Goal: Task Accomplishment & Management: Manage account settings

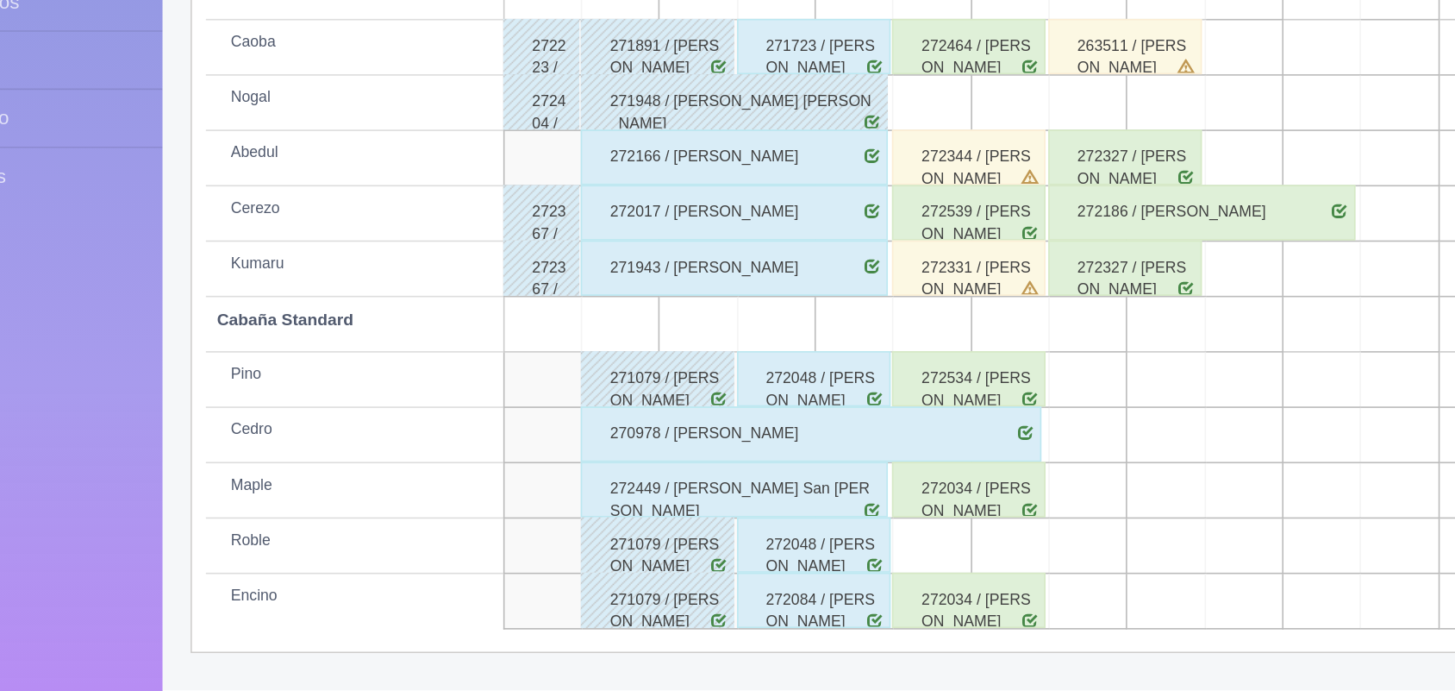
scroll to position [239, 0]
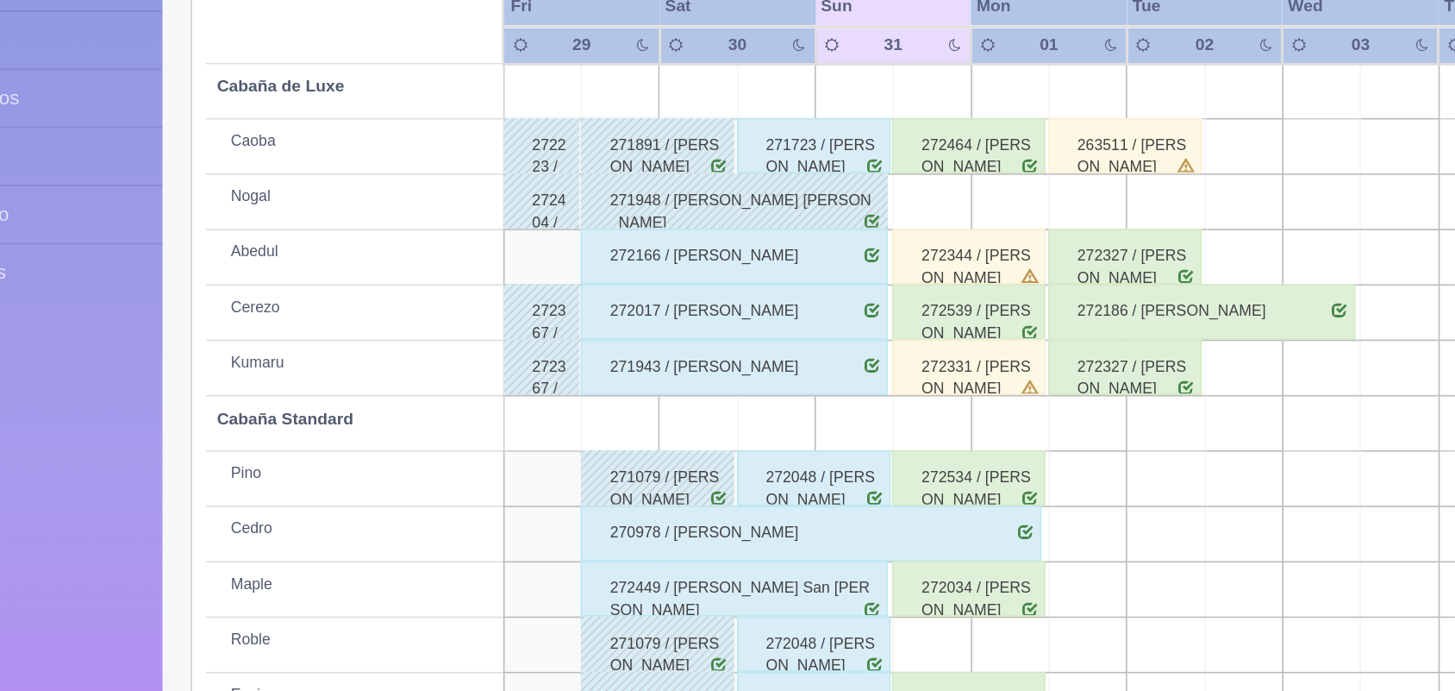
click at [719, 301] on div "272464 / [PERSON_NAME]" at bounding box center [692, 291] width 96 height 34
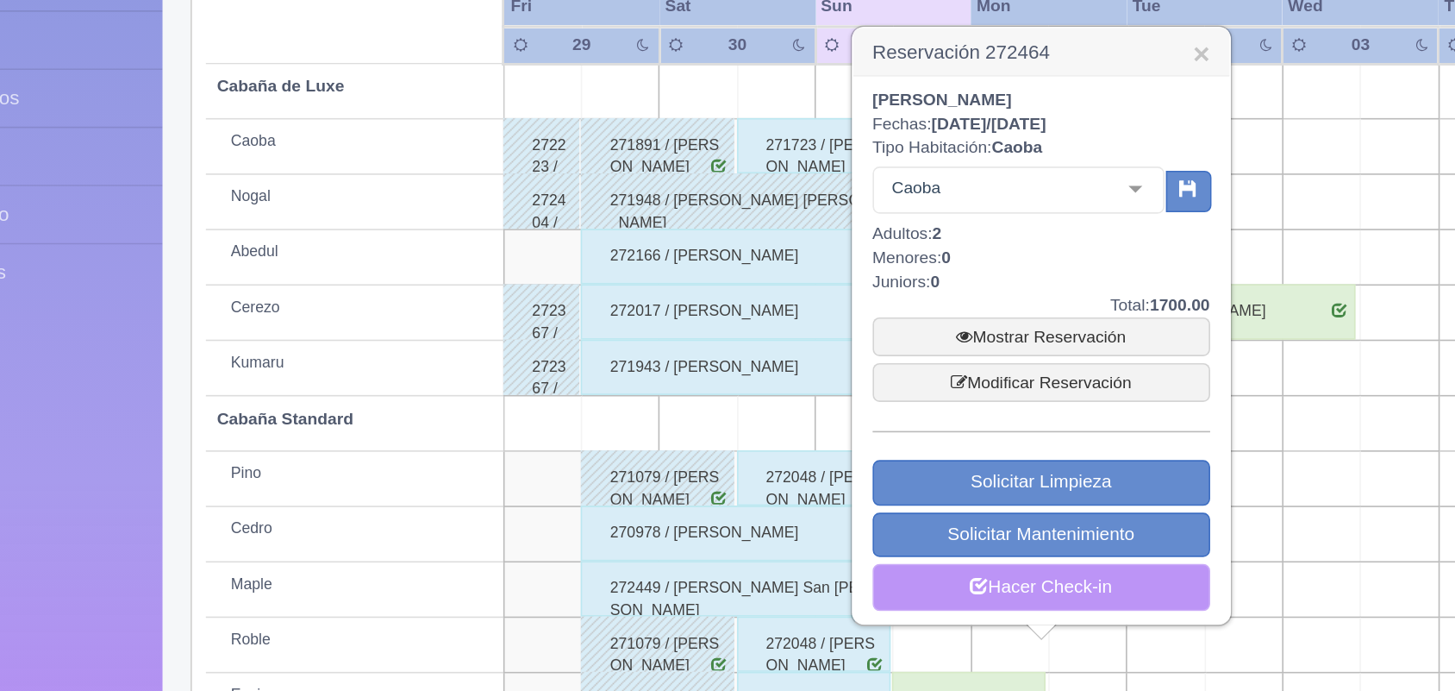
click at [759, 572] on link "Hacer Check-in" at bounding box center [737, 566] width 210 height 29
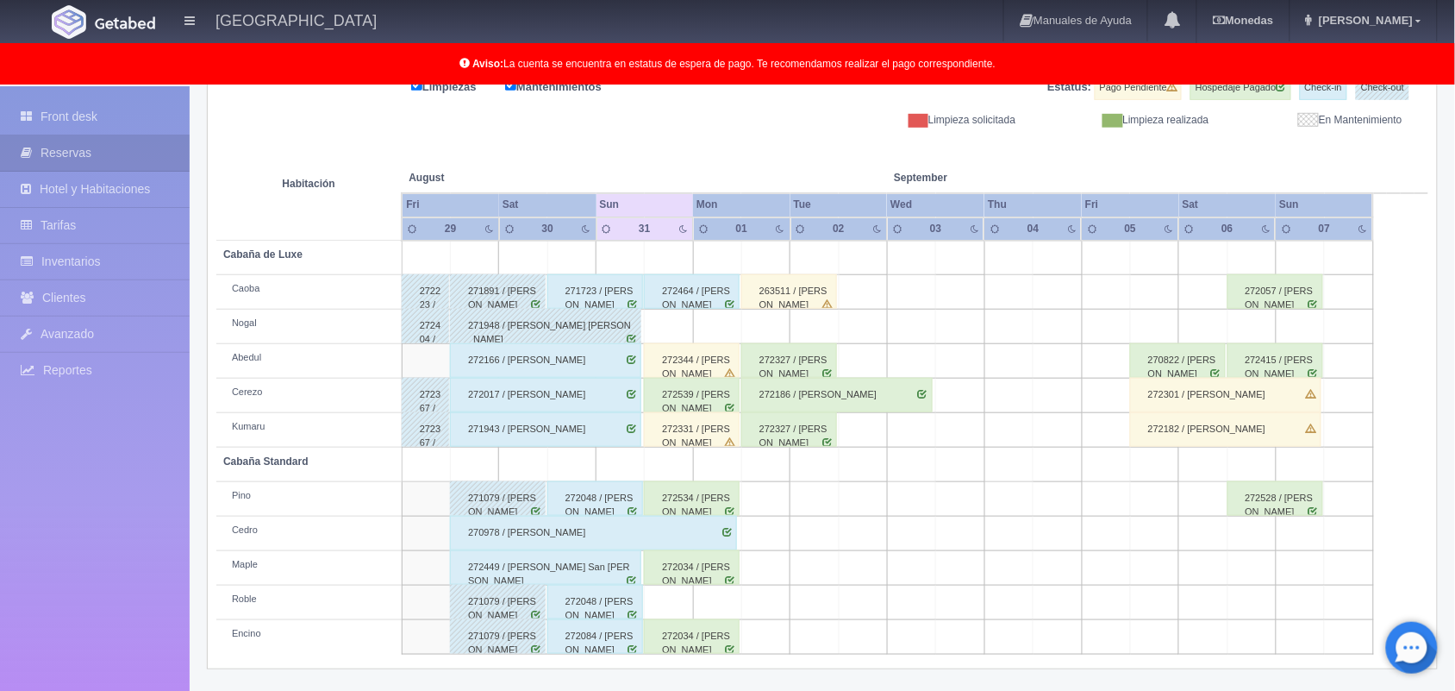
scroll to position [240, 0]
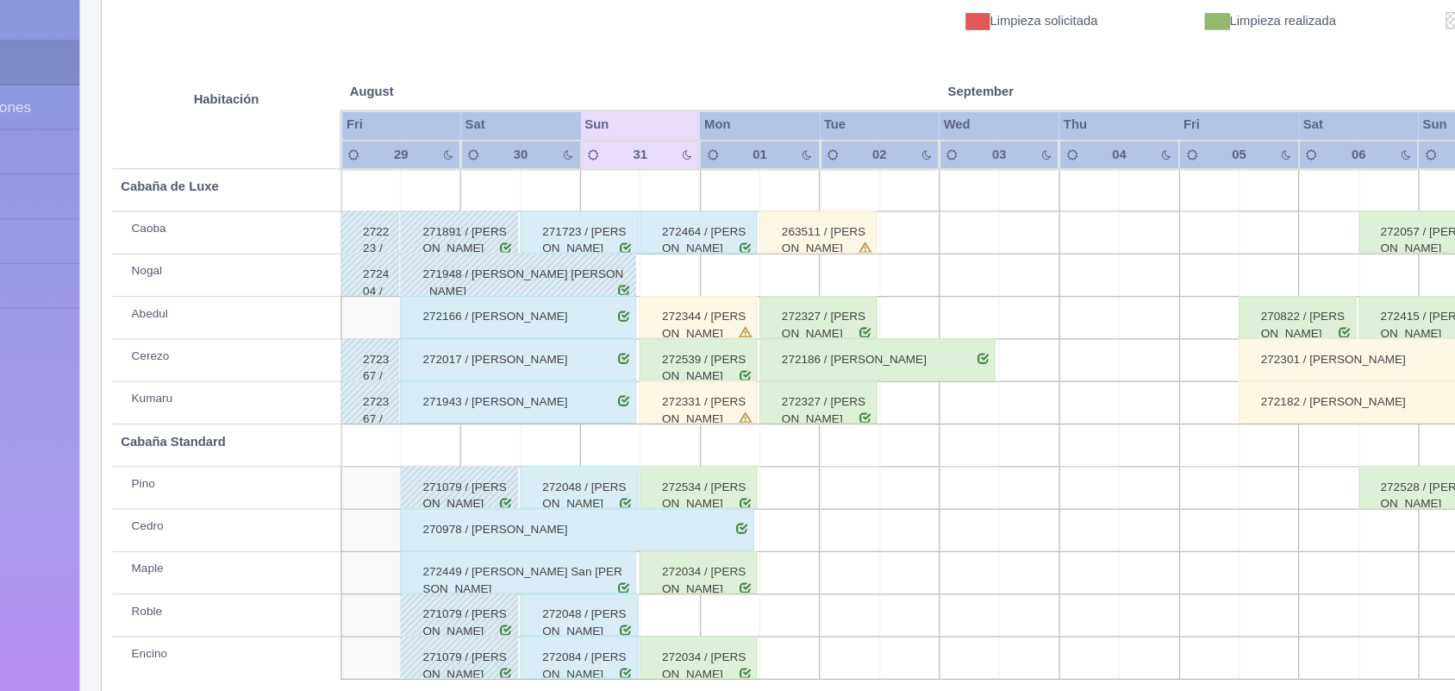
click at [784, 335] on td at bounding box center [765, 326] width 48 height 34
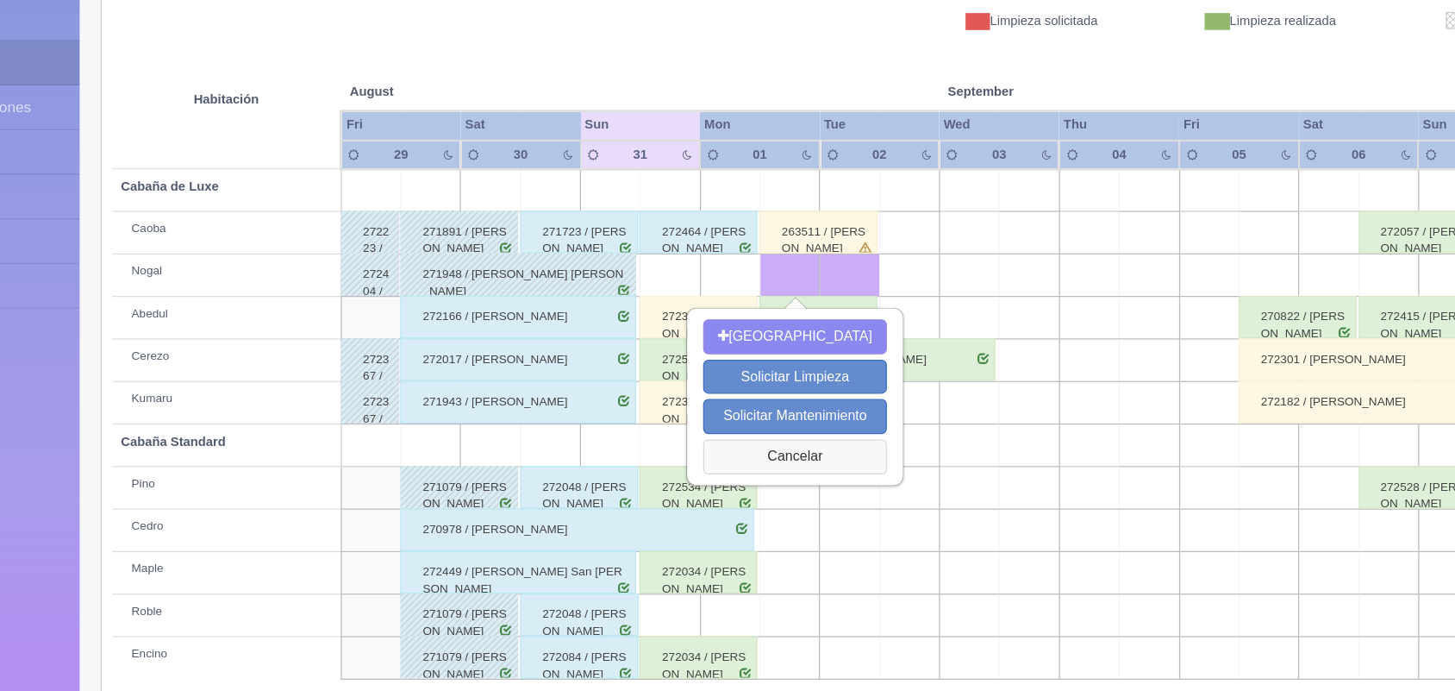
click at [791, 469] on button "Cancelar" at bounding box center [770, 473] width 149 height 28
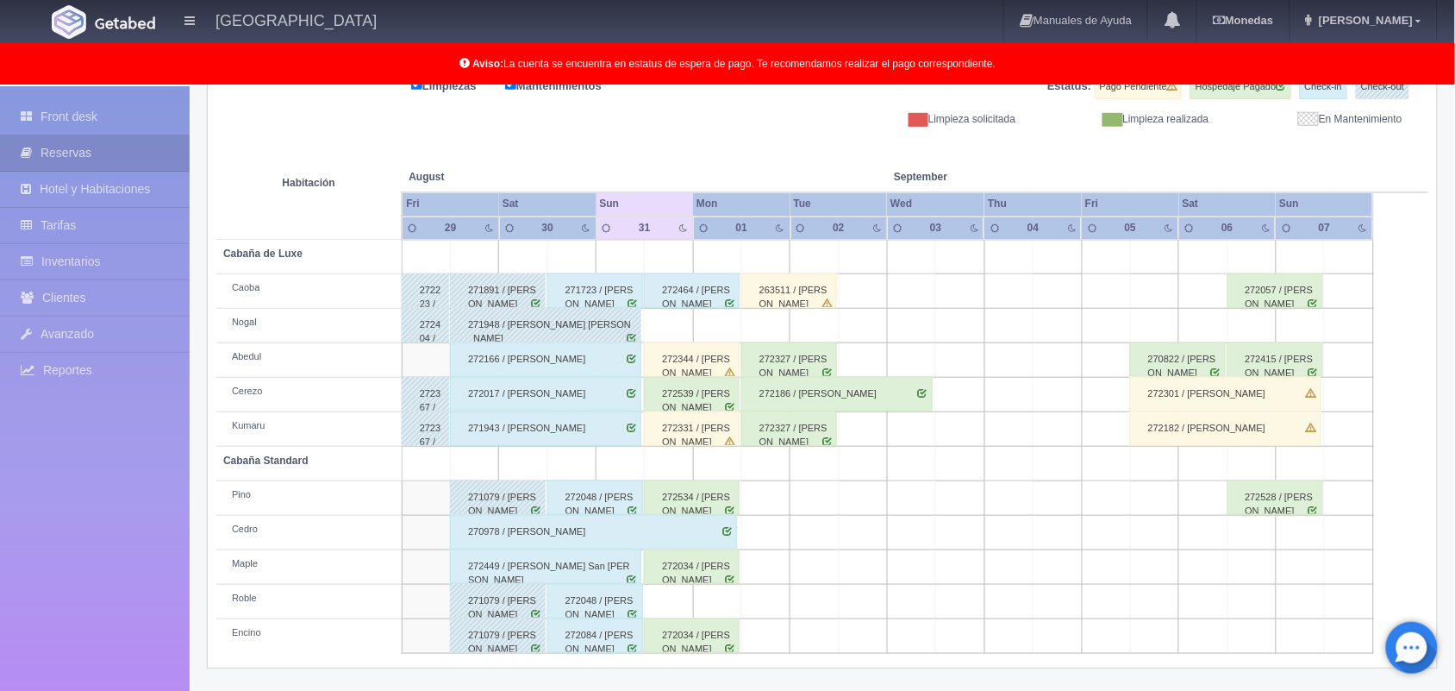
click at [671, 338] on td at bounding box center [669, 326] width 48 height 34
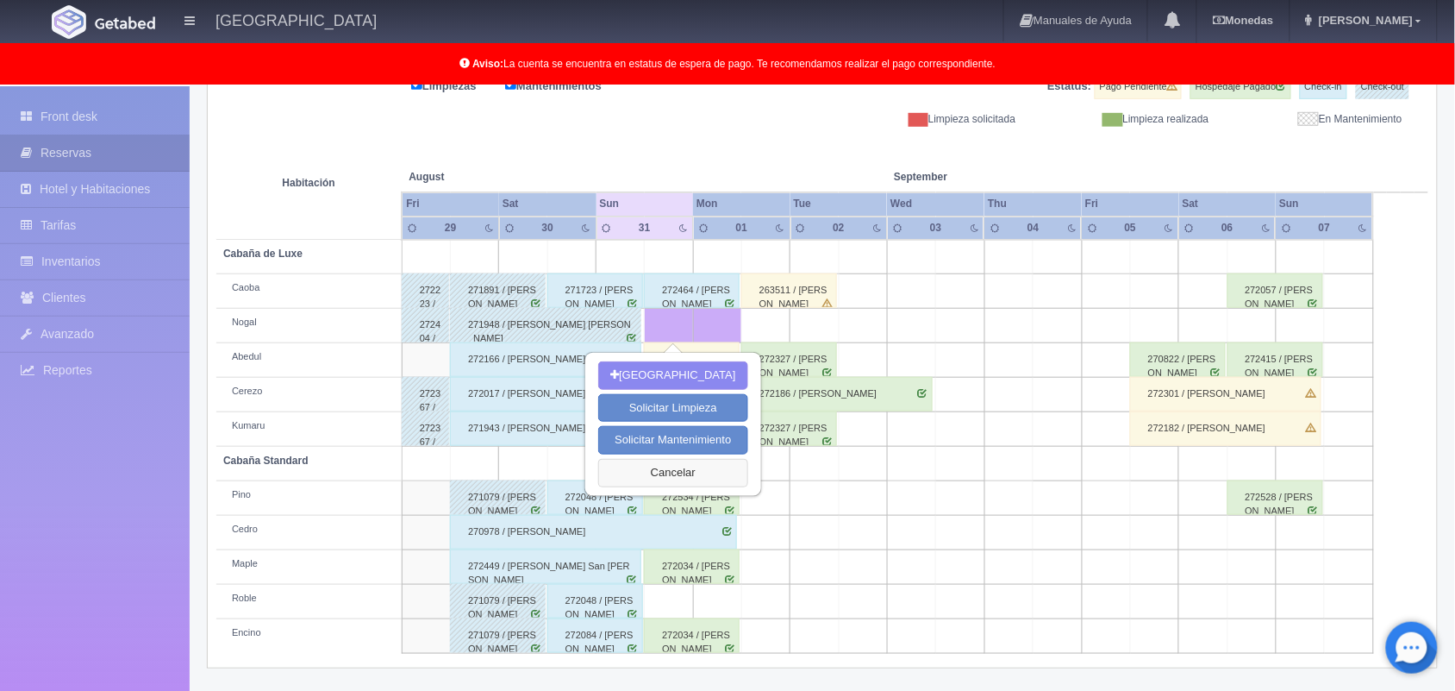
click at [673, 462] on button "Cancelar" at bounding box center [672, 473] width 149 height 28
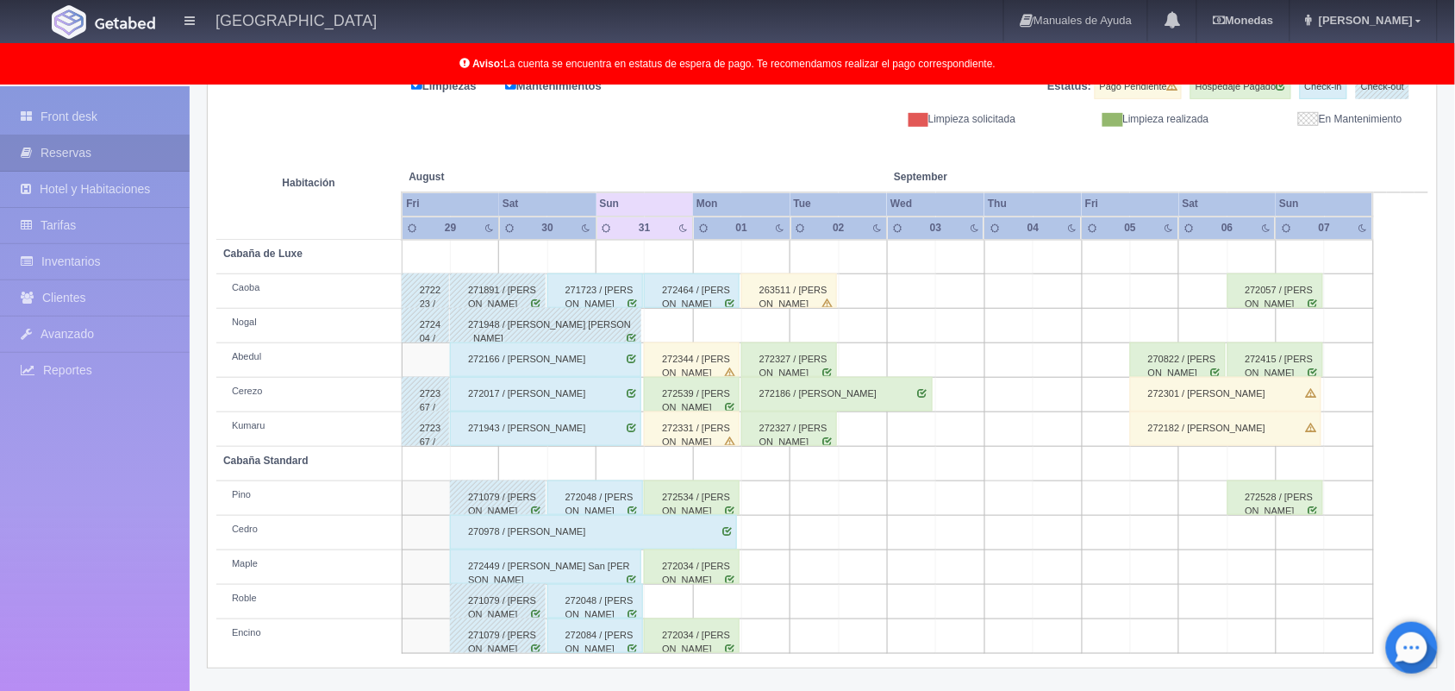
click at [709, 367] on div "272344 / [PERSON_NAME]" at bounding box center [692, 359] width 96 height 34
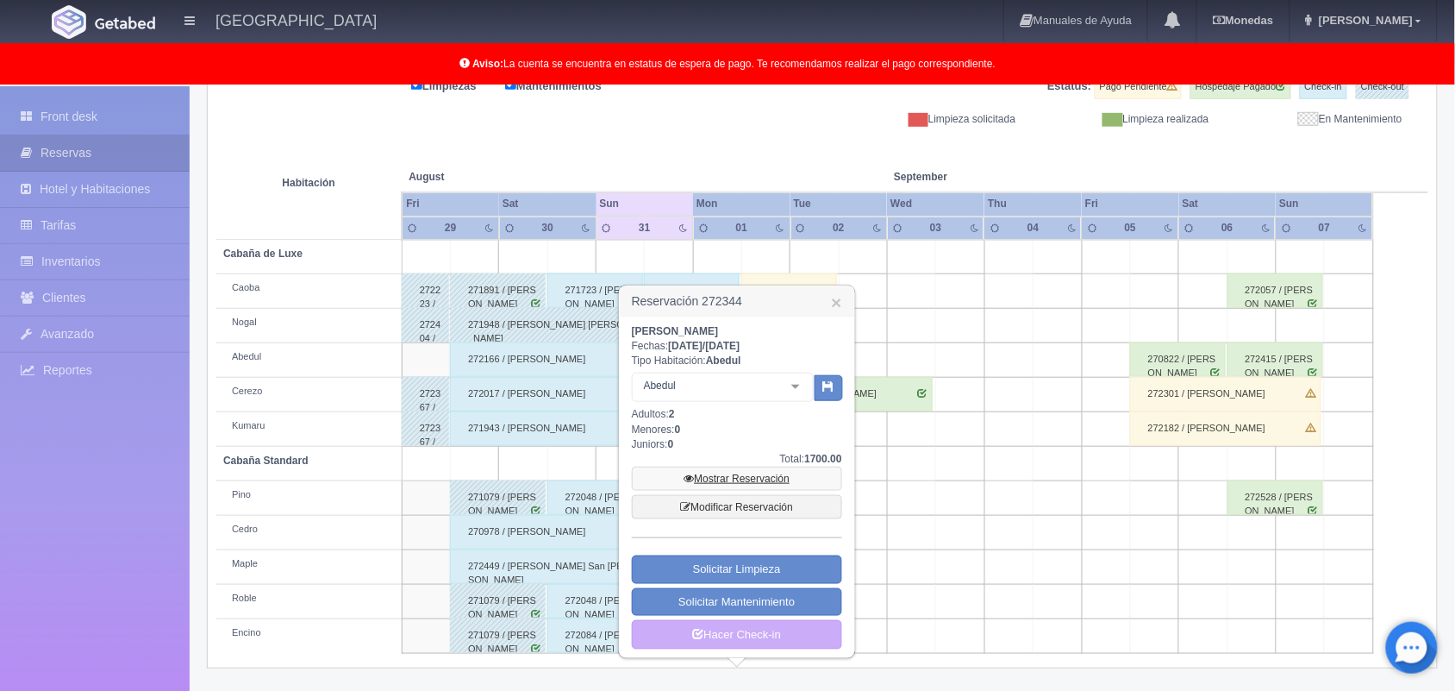
click at [744, 475] on link "Mostrar Reservación" at bounding box center [737, 478] width 210 height 24
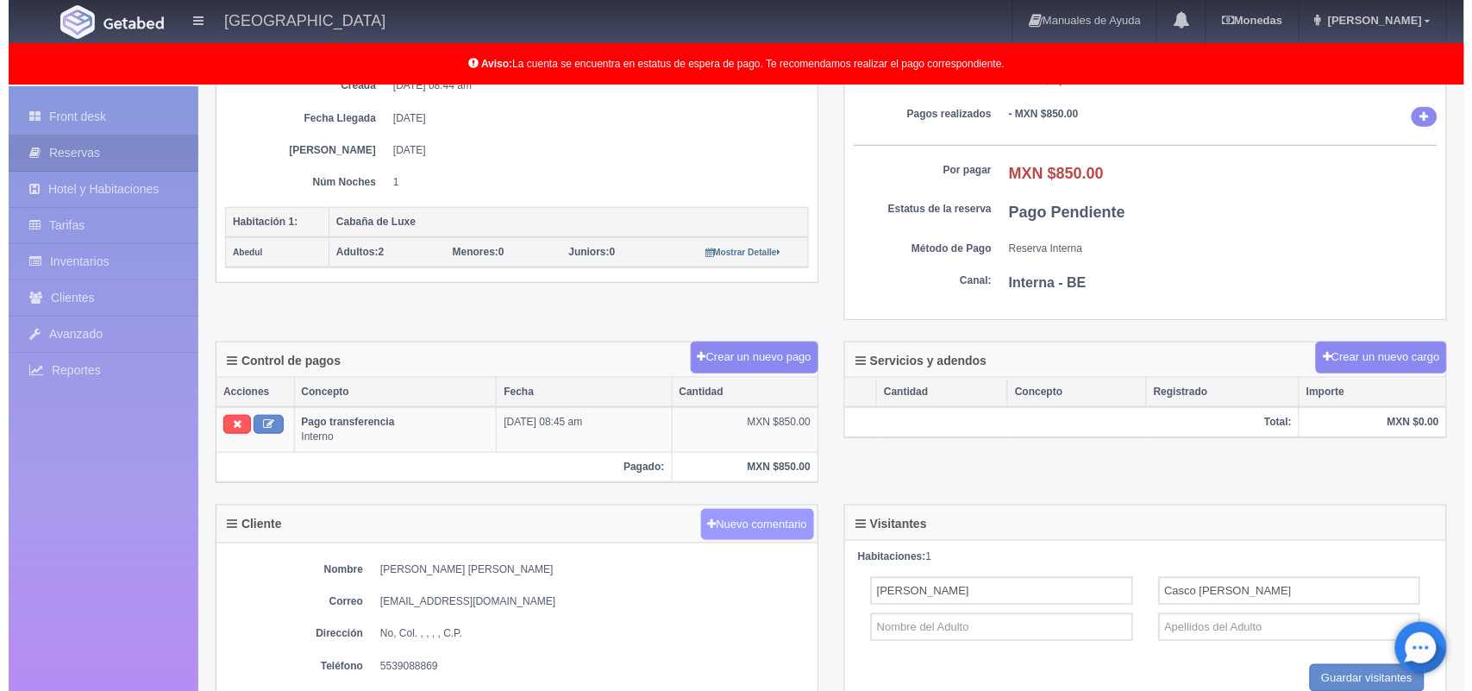
scroll to position [274, 0]
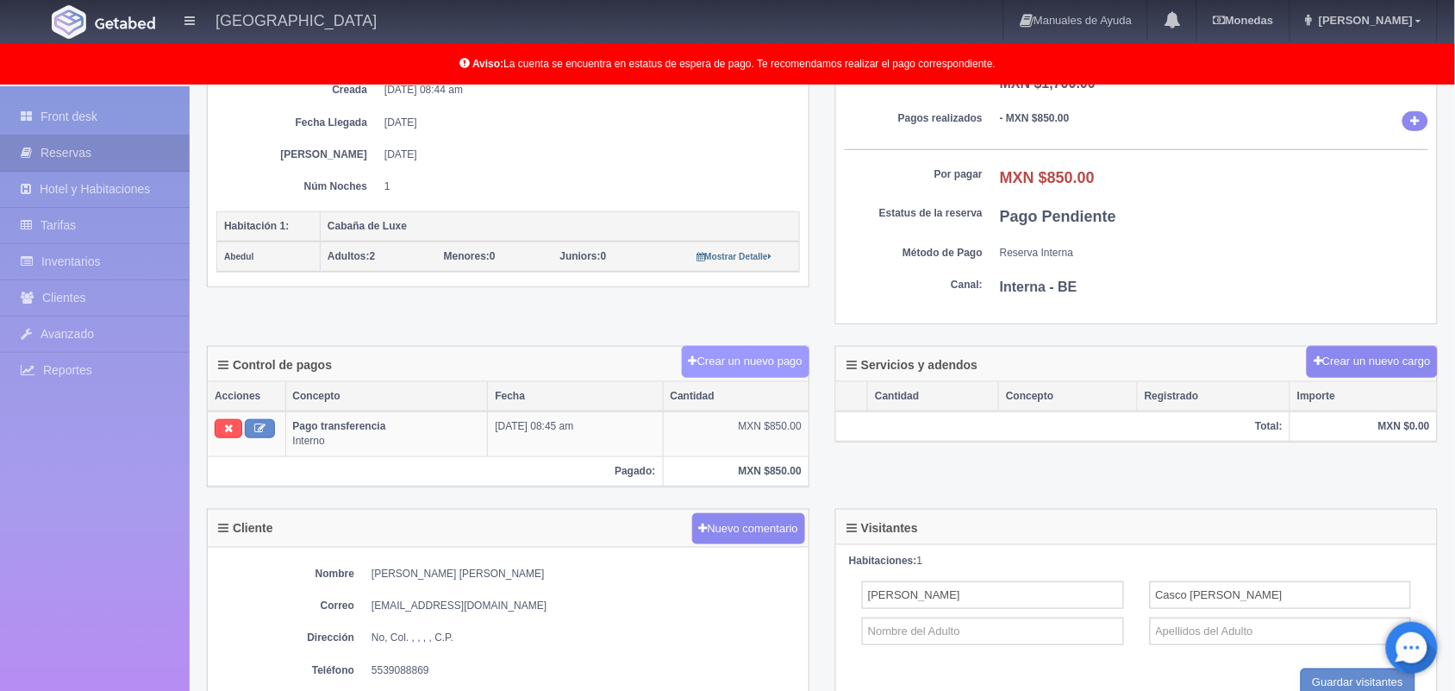
click at [743, 362] on button "Crear un nuevo pago" at bounding box center [746, 362] width 128 height 32
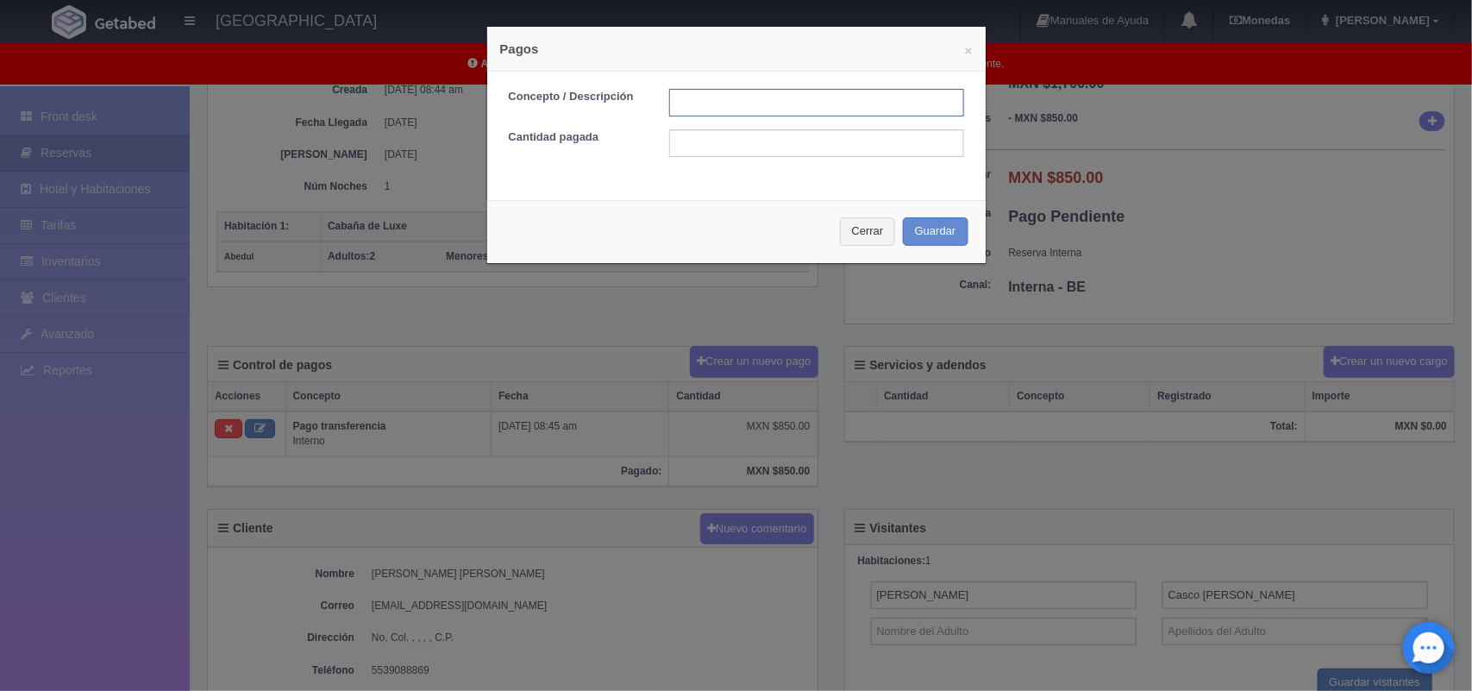
click at [741, 114] on input "text" at bounding box center [816, 103] width 295 height 28
type input "pago con tarjeta"
click at [707, 145] on input "text" at bounding box center [816, 143] width 295 height 28
type input "850"
click at [920, 226] on button "Guardar" at bounding box center [936, 231] width 66 height 28
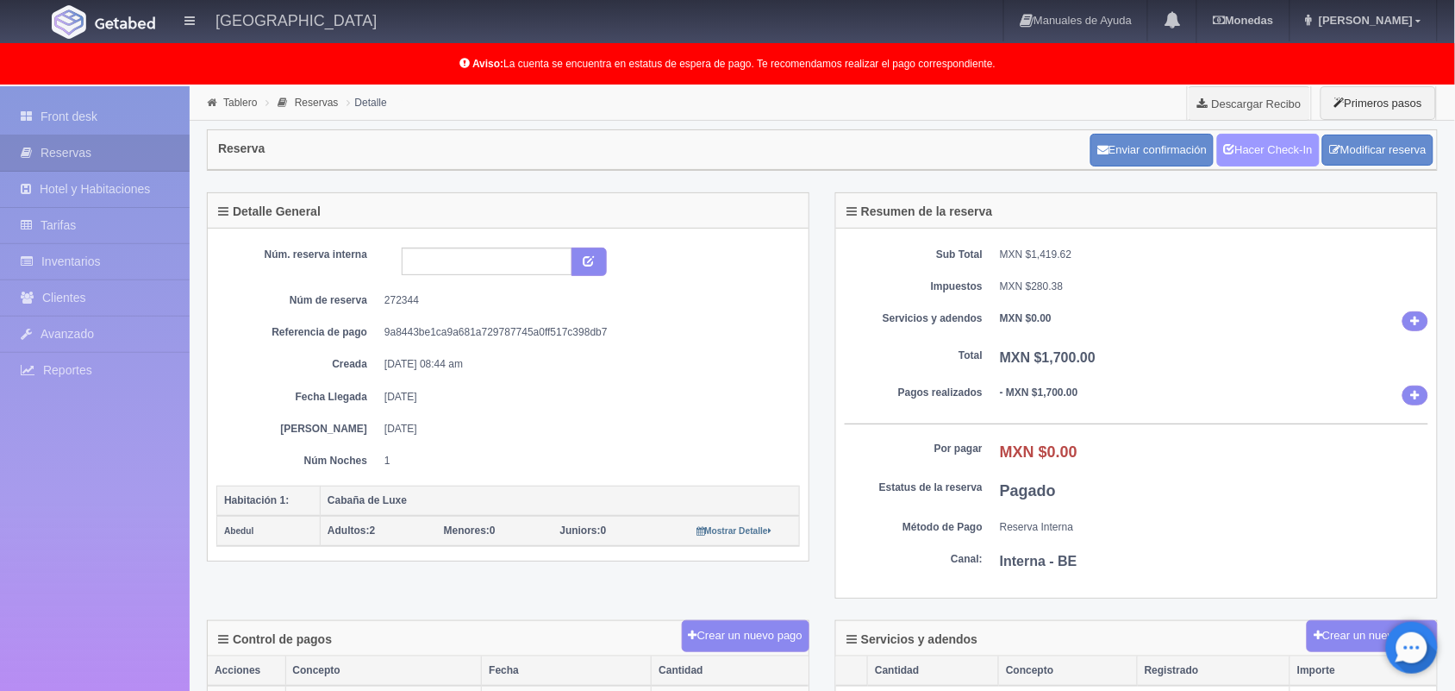
click at [1260, 147] on link "Hacer Check-In" at bounding box center [1268, 150] width 103 height 33
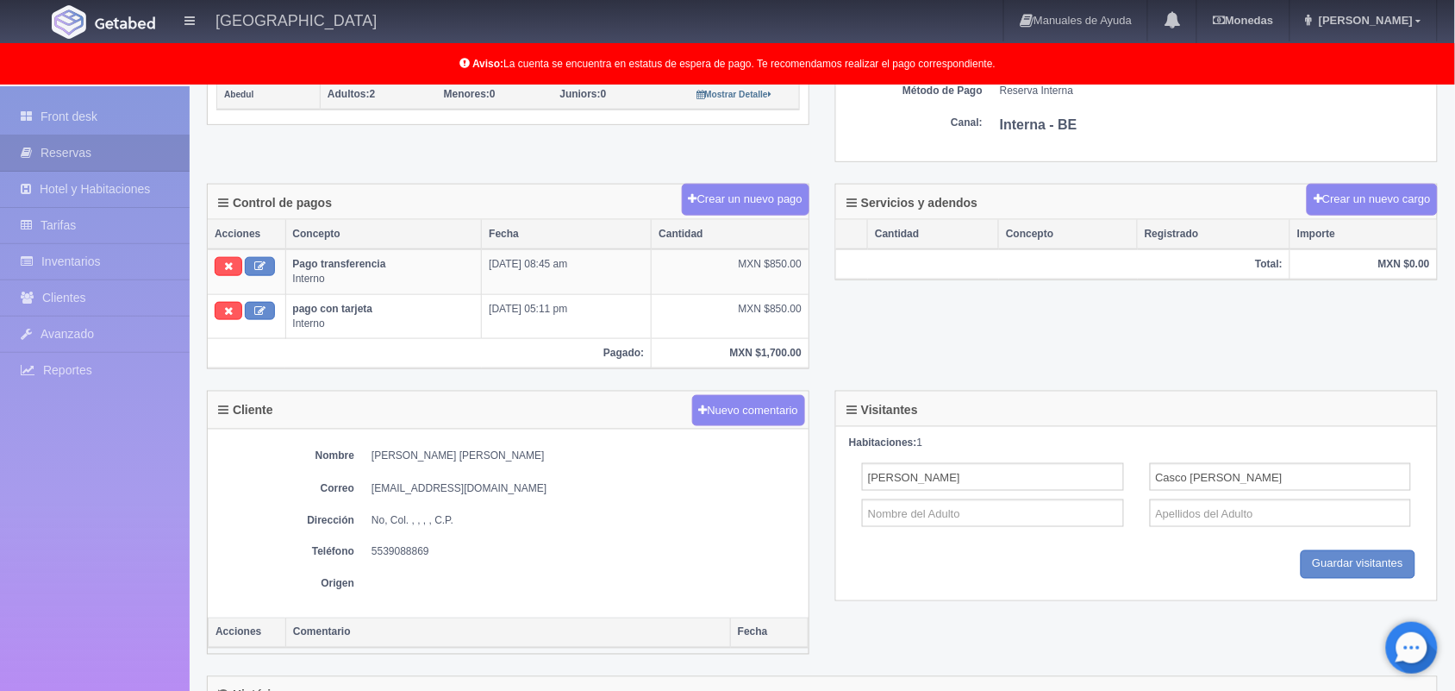
scroll to position [665, 0]
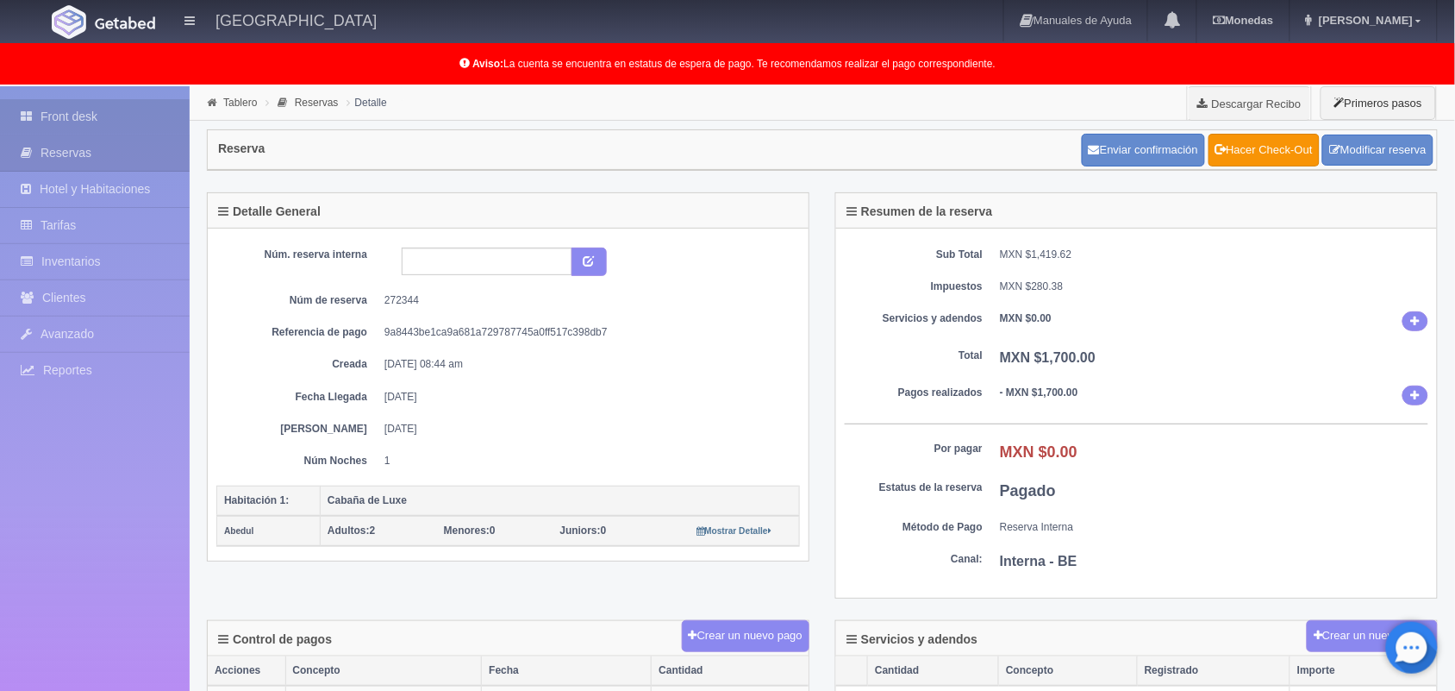
click at [78, 109] on link "Front desk" at bounding box center [95, 116] width 190 height 35
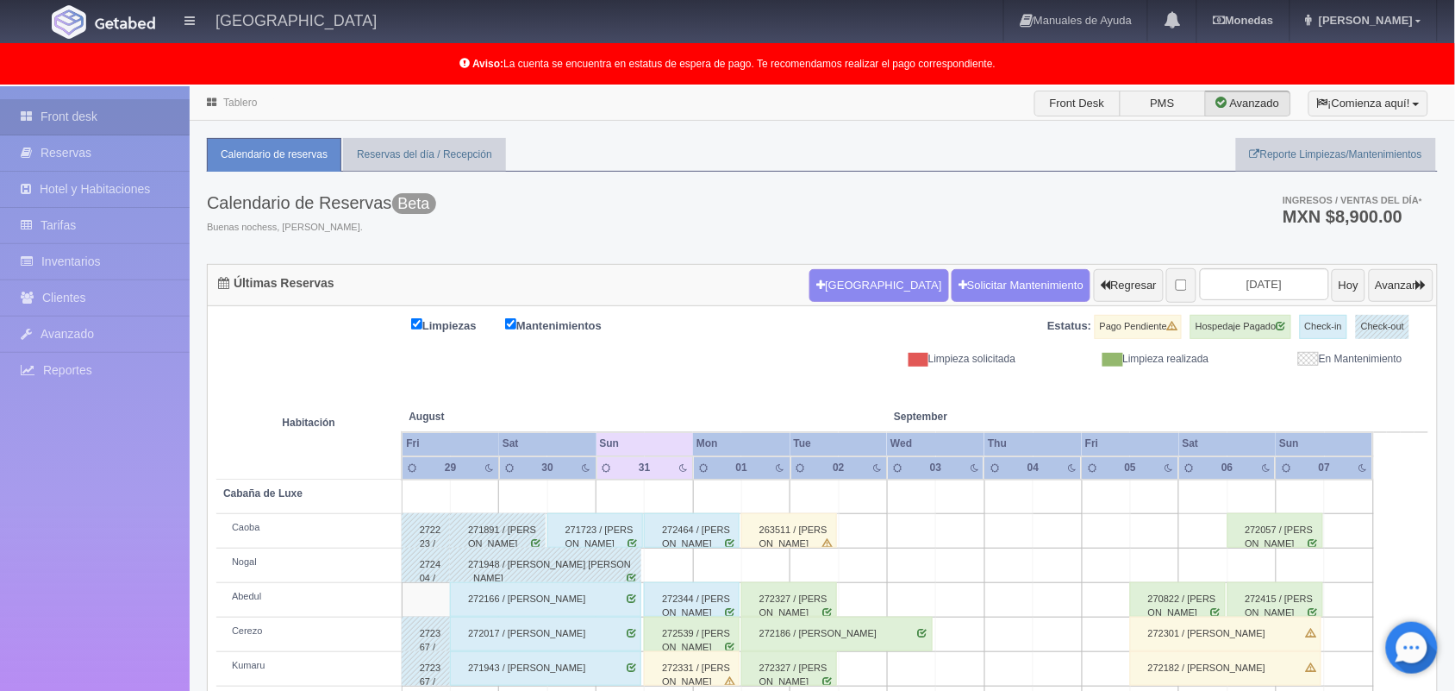
scroll to position [240, 0]
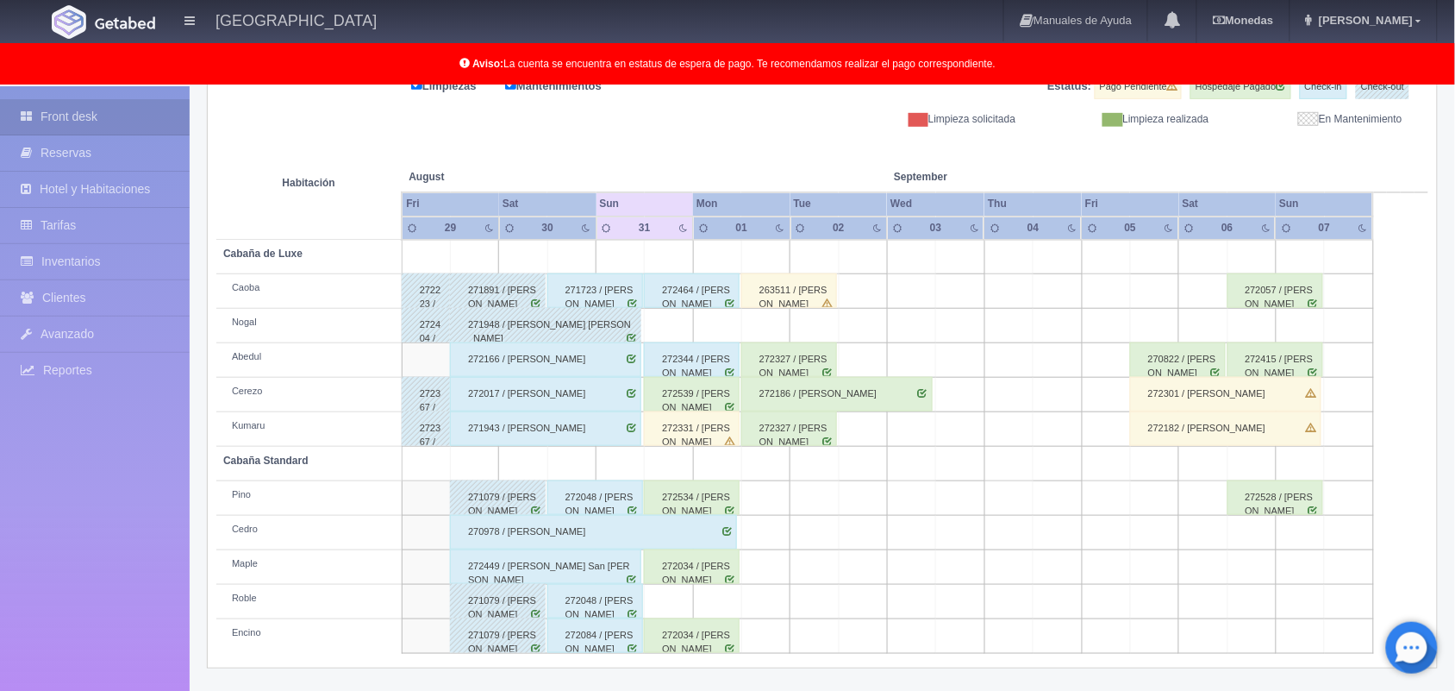
click at [731, 398] on div "272539 / [PERSON_NAME]" at bounding box center [692, 394] width 96 height 34
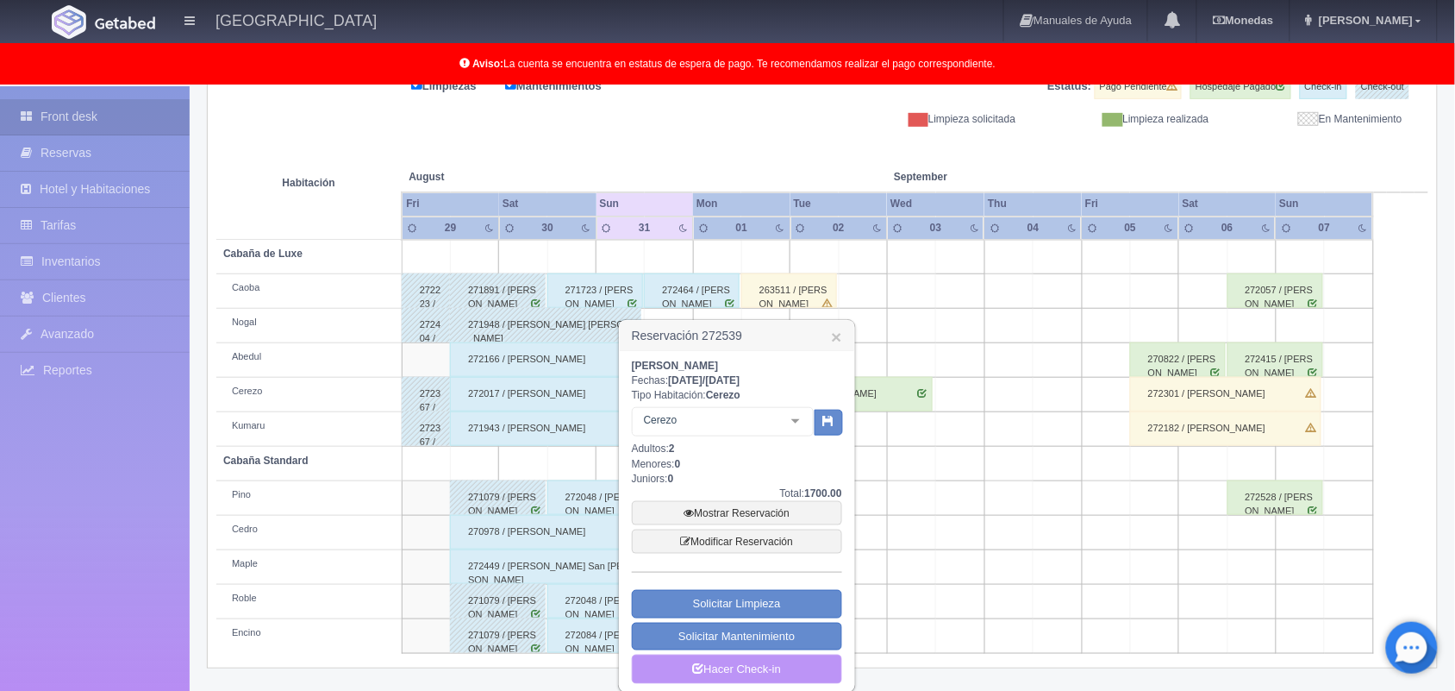
click at [748, 669] on link "Hacer Check-in" at bounding box center [737, 668] width 210 height 29
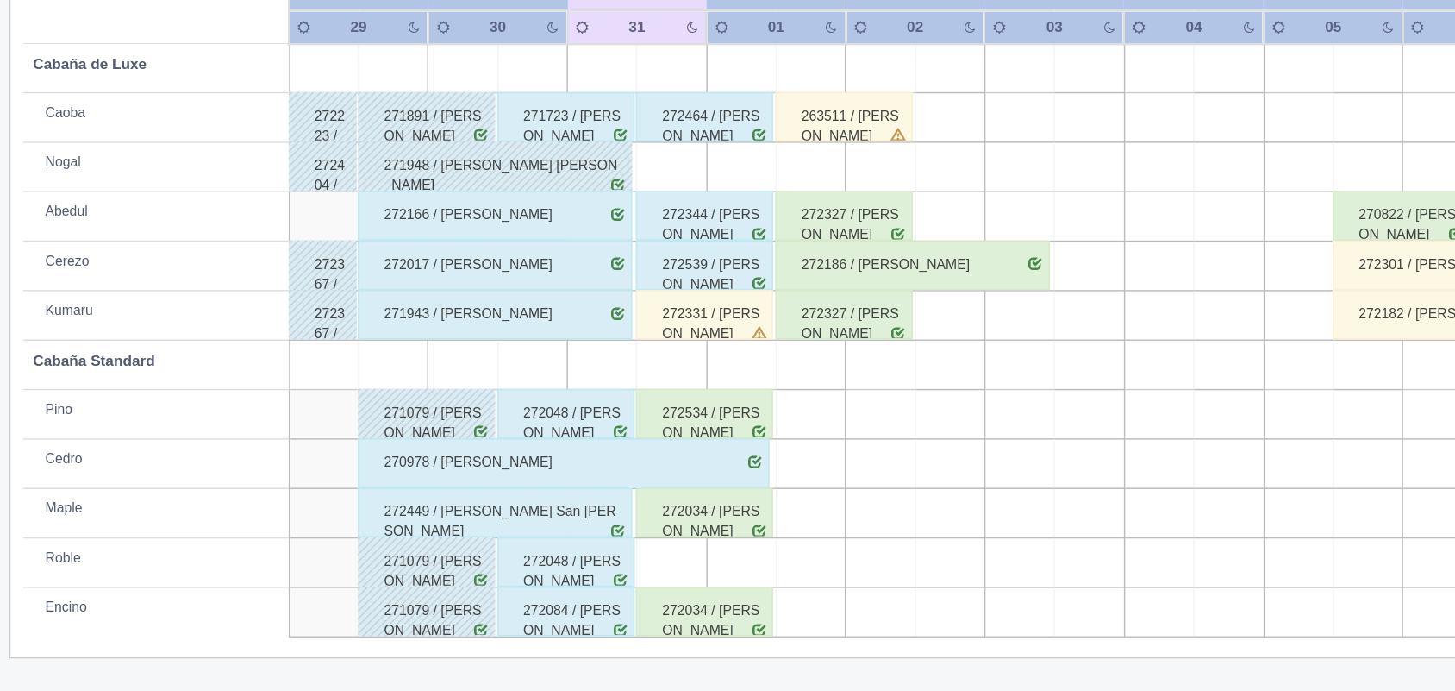
scroll to position [238, 0]
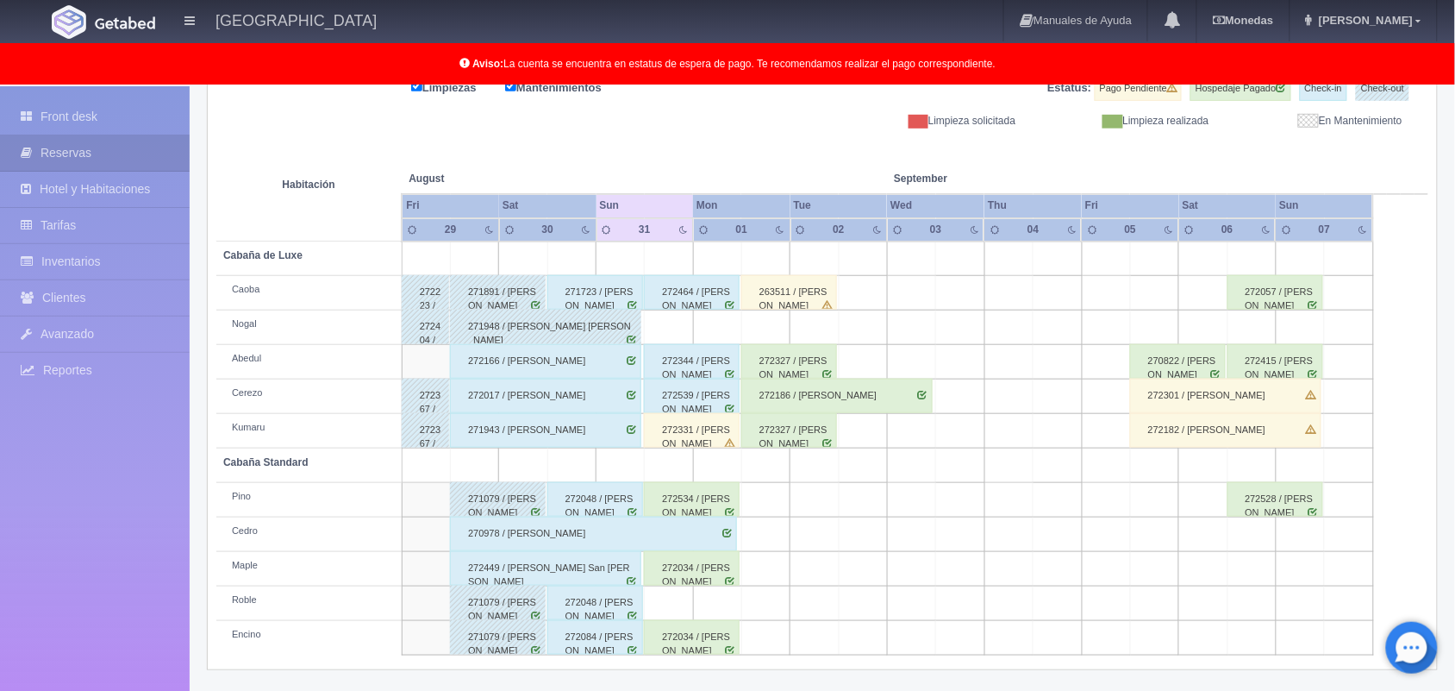
click at [664, 447] on div "272331 / ezequiel gonzales" at bounding box center [692, 430] width 96 height 34
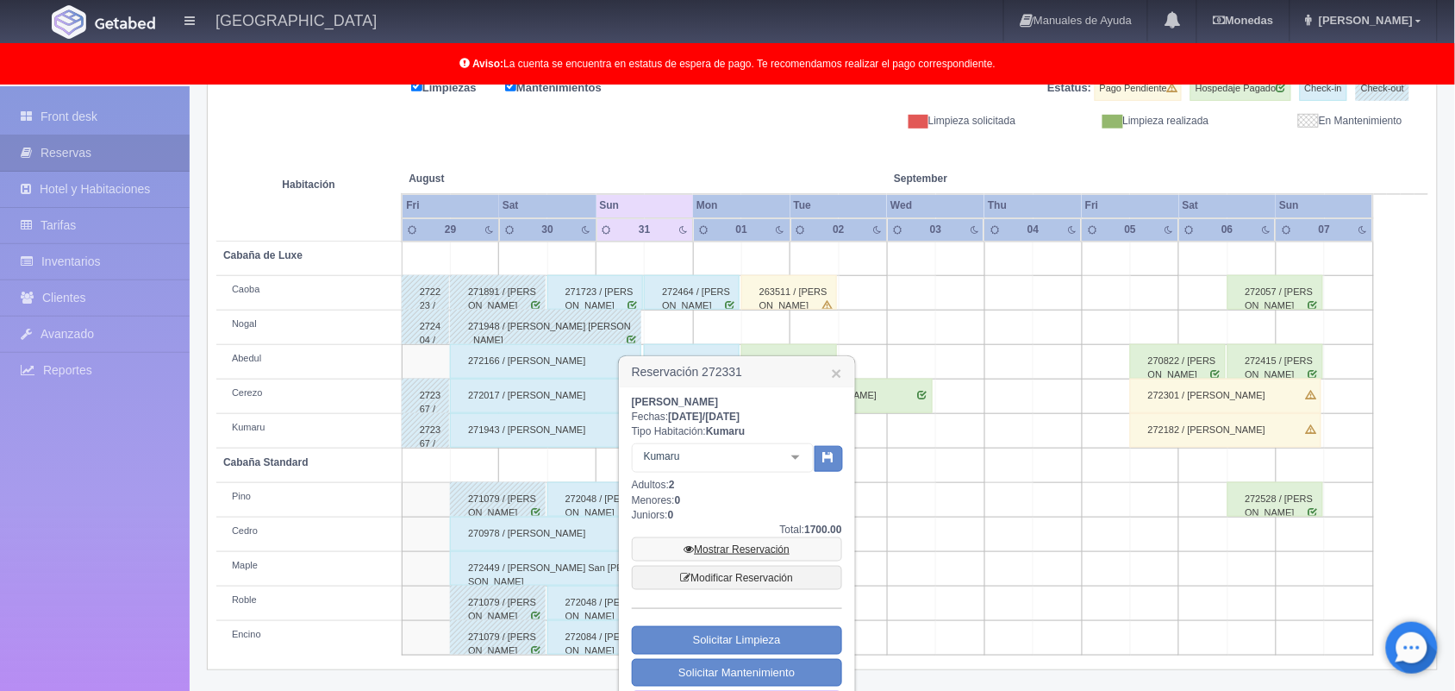
click at [728, 552] on link "Mostrar Reservación" at bounding box center [737, 549] width 210 height 24
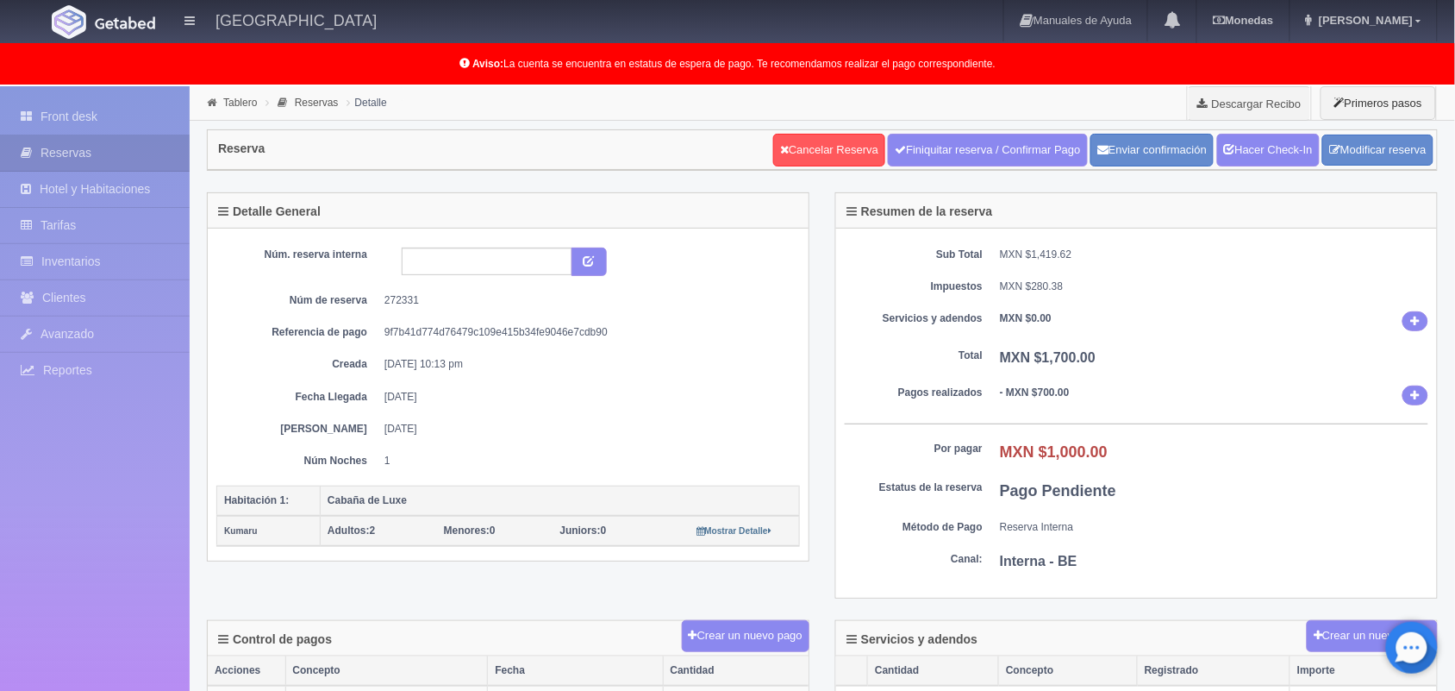
click at [763, 484] on div "Núm. reserva interna Núm de reserva 272331 Referencia de pago 9f7b41d774d76479c…" at bounding box center [508, 361] width 584 height 248
click at [122, 117] on link "Front desk" at bounding box center [95, 116] width 190 height 35
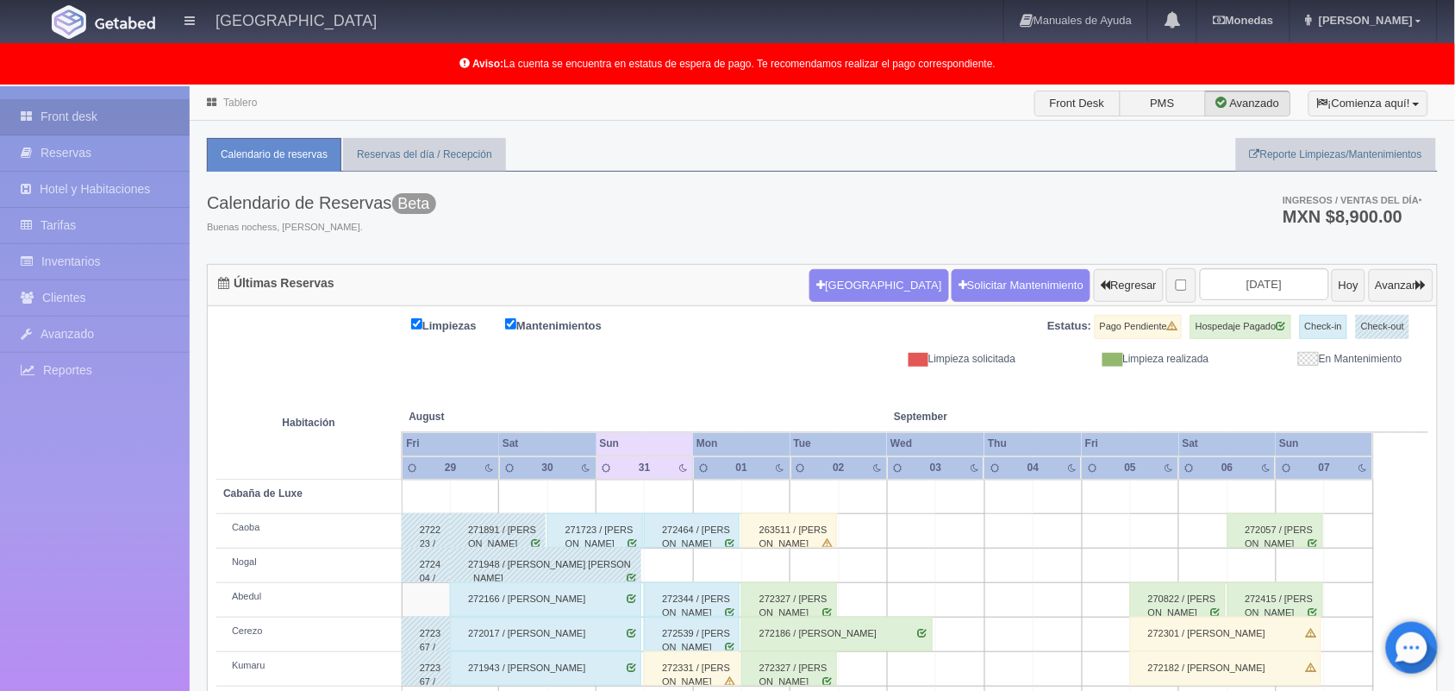
click at [644, 216] on div "Calendario de Reservas Beta Buenas nochess, [PERSON_NAME]. Ingresos / Ventas de…" at bounding box center [822, 218] width 1231 height 92
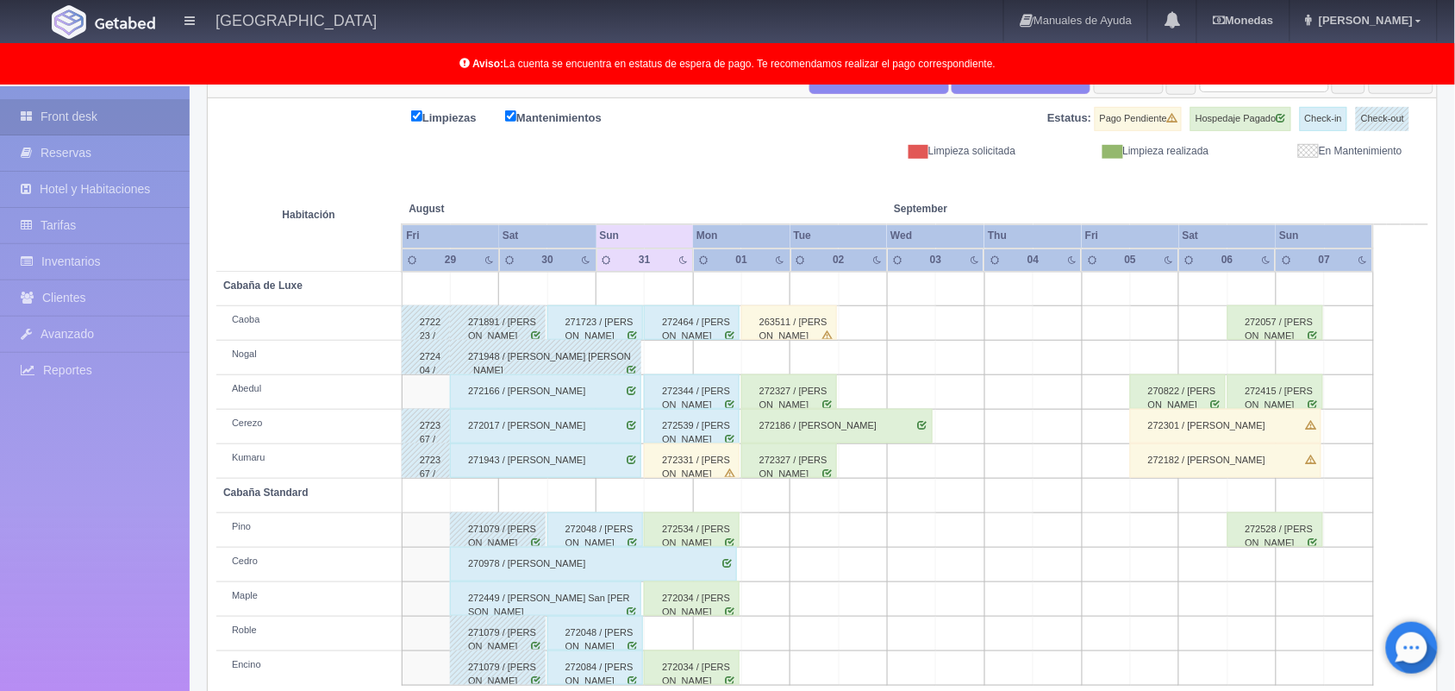
scroll to position [216, 0]
